Goal: Information Seeking & Learning: Understand process/instructions

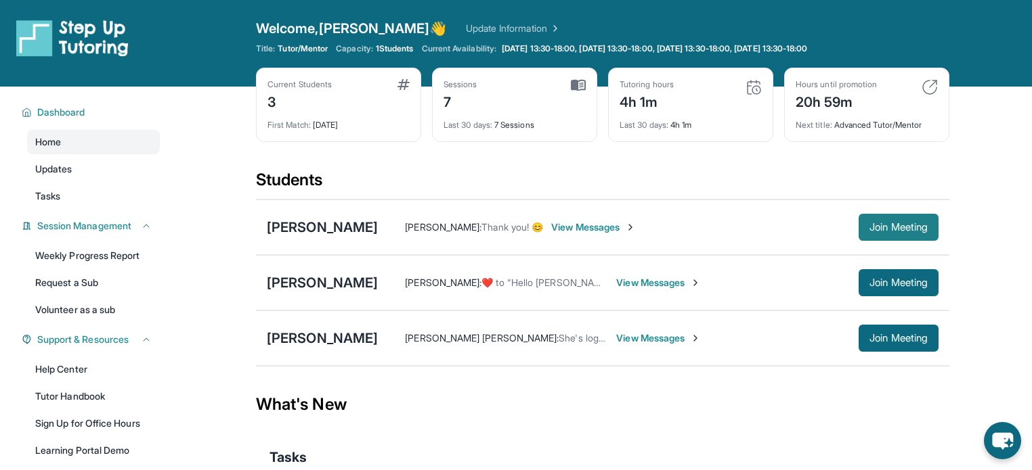
click at [912, 230] on span "Join Meeting" at bounding box center [898, 227] width 58 height 8
click at [320, 232] on div "[PERSON_NAME]" at bounding box center [322, 227] width 111 height 19
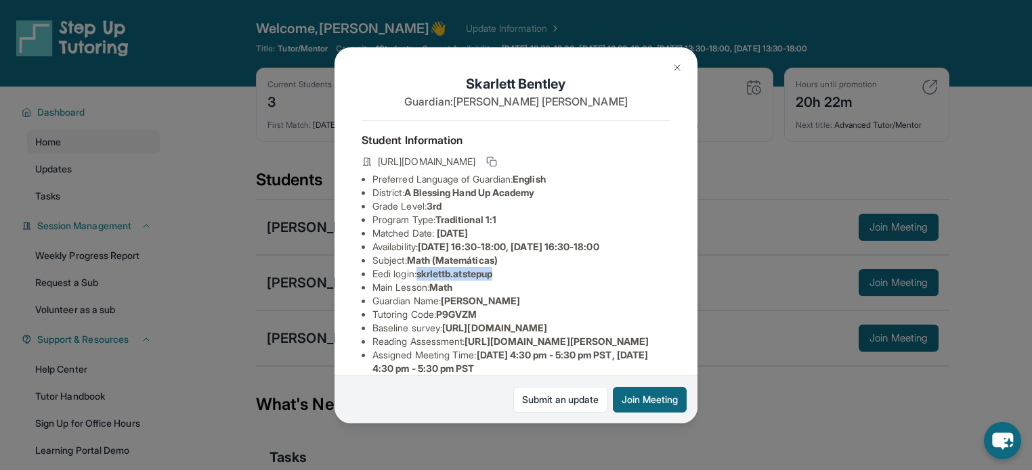
drag, startPoint x: 509, startPoint y: 278, endPoint x: 424, endPoint y: 286, distance: 85.6
click at [424, 281] on li "Eedi login : skrlettb.atstepup" at bounding box center [521, 274] width 298 height 14
copy span "skrlettb.atstepup"
click at [485, 280] on span "skrlettb.atstepup" at bounding box center [454, 274] width 76 height 12
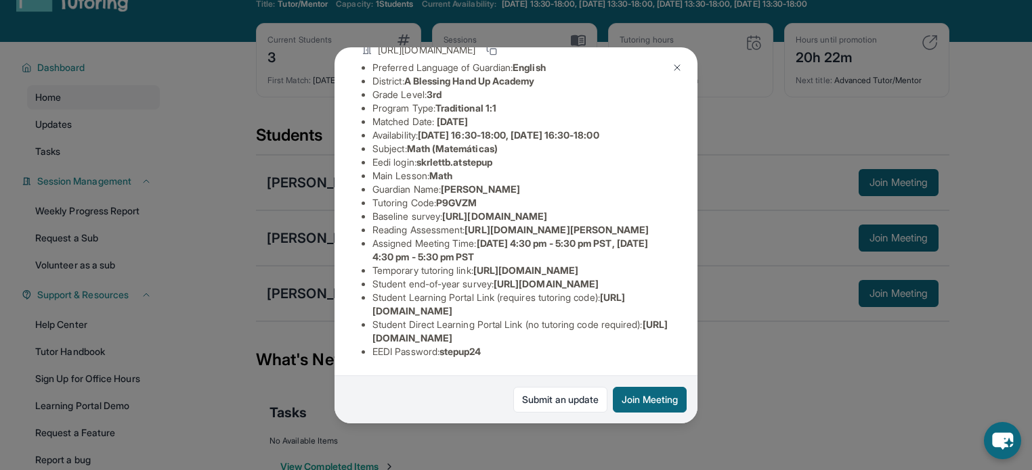
scroll to position [54, 0]
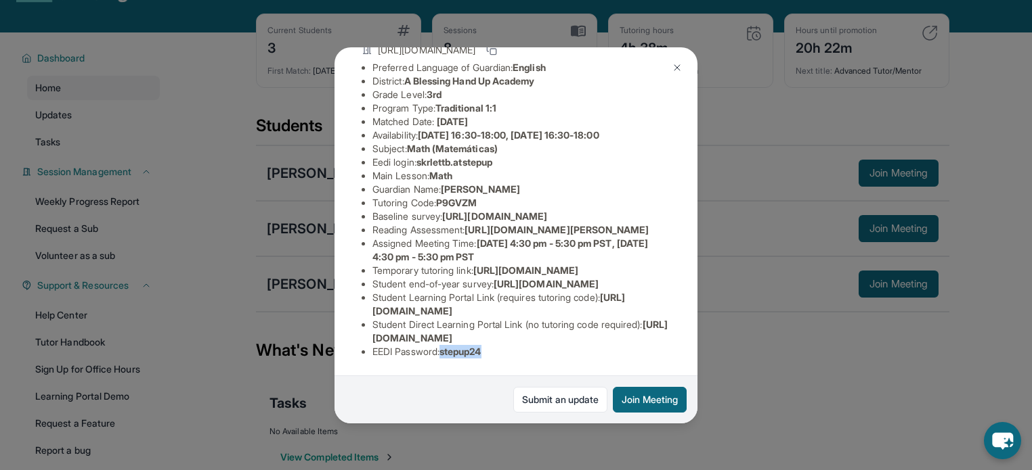
drag, startPoint x: 508, startPoint y: 347, endPoint x: 447, endPoint y: 343, distance: 61.7
click at [447, 345] on li "EEDI Password : stepup24" at bounding box center [521, 352] width 298 height 14
copy span "stepup24"
